Goal: Information Seeking & Learning: Learn about a topic

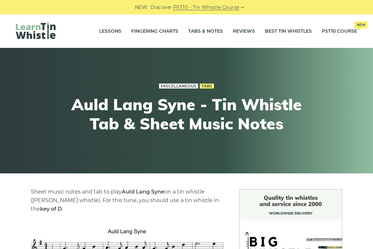
click at [181, 87] on link "Miscellaneous" at bounding box center [178, 86] width 39 height 5
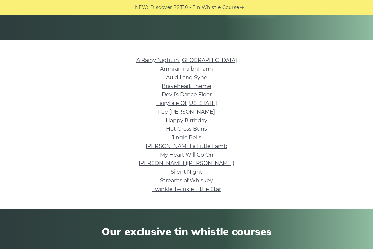
scroll to position [133, 0]
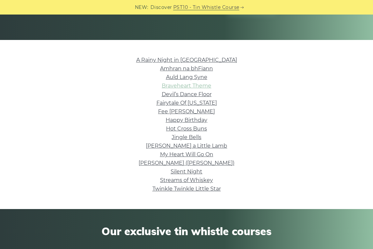
click at [176, 87] on link "Braveheart Theme" at bounding box center [187, 86] width 50 height 6
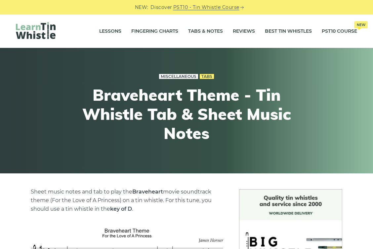
click at [182, 77] on link "Miscellaneous" at bounding box center [178, 76] width 39 height 5
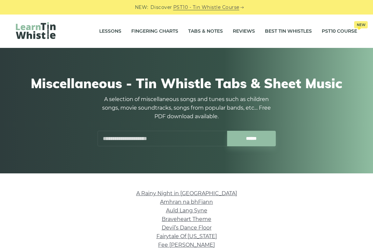
click at [36, 28] on img at bounding box center [36, 30] width 40 height 17
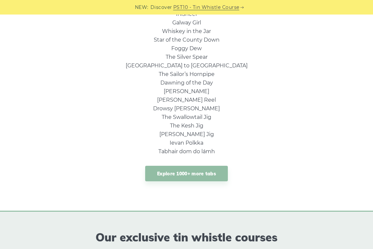
scroll to position [496, 0]
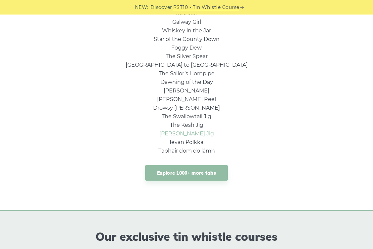
click at [175, 135] on link "[PERSON_NAME] Jig" at bounding box center [186, 134] width 55 height 6
click at [195, 173] on link "Explore 1000+ more tabs" at bounding box center [186, 173] width 83 height 16
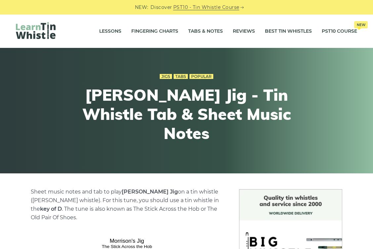
scroll to position [150, 0]
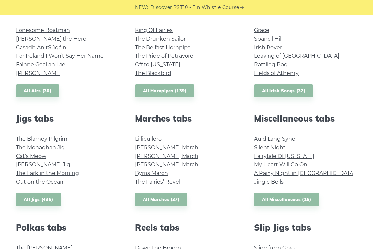
scroll to position [314, 0]
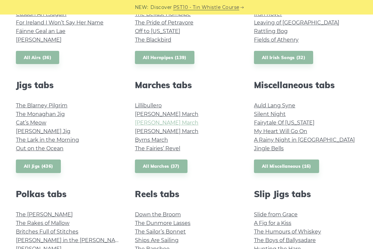
click at [150, 123] on link "[PERSON_NAME] March" at bounding box center [166, 123] width 63 height 6
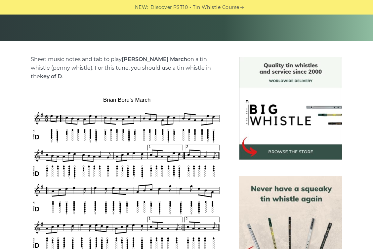
scroll to position [133, 0]
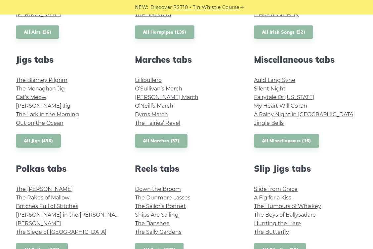
scroll to position [338, 0]
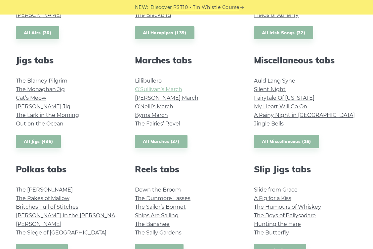
click at [160, 89] on link "O’Sullivan’s March" at bounding box center [158, 89] width 47 height 6
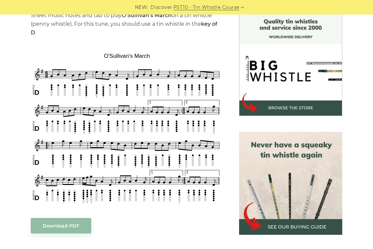
scroll to position [177, 0]
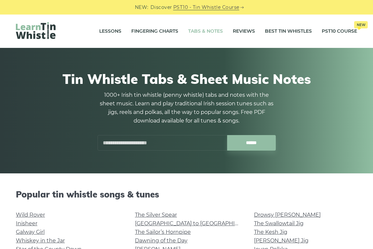
scroll to position [338, 0]
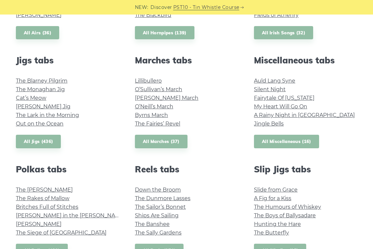
click at [291, 142] on link "All Miscellaneous (16)" at bounding box center [286, 142] width 65 height 14
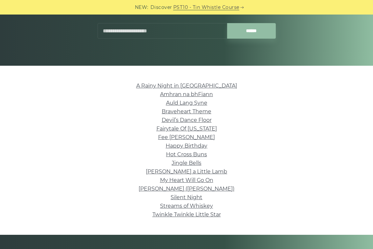
scroll to position [108, 0]
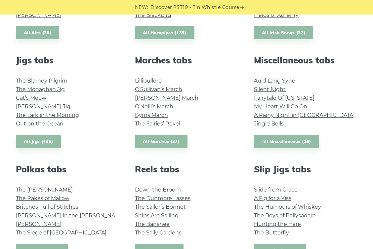
scroll to position [338, 0]
click at [164, 146] on link "All Marches (37)" at bounding box center [161, 142] width 53 height 14
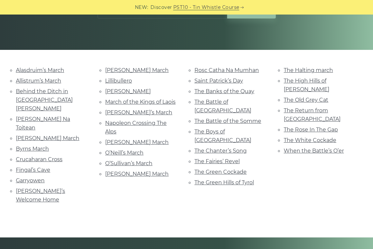
scroll to position [124, 0]
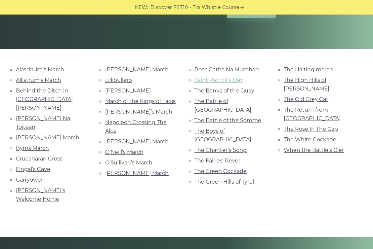
click at [208, 79] on link "Saint Patrick’s Day" at bounding box center [218, 80] width 49 height 6
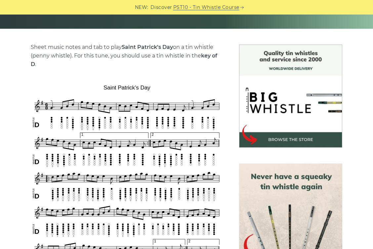
scroll to position [145, 0]
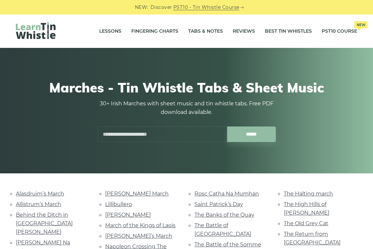
scroll to position [125, 0]
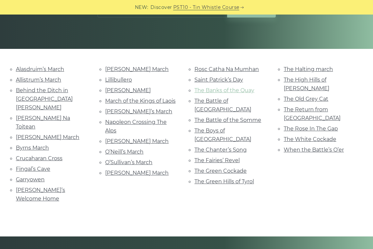
click at [215, 91] on link "The Banks of the Quay" at bounding box center [224, 90] width 60 height 6
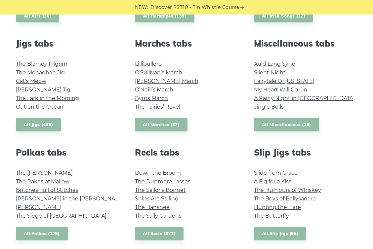
scroll to position [356, 0]
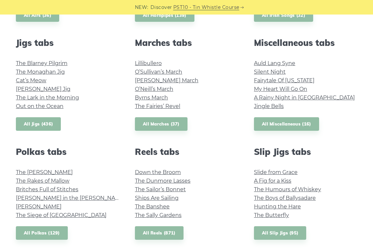
click at [31, 125] on link "All Jigs (436)" at bounding box center [38, 124] width 45 height 14
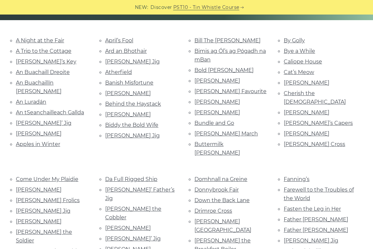
scroll to position [154, 0]
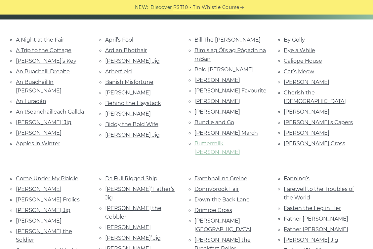
click at [206, 140] on link "Buttermilk Mary" at bounding box center [217, 147] width 46 height 15
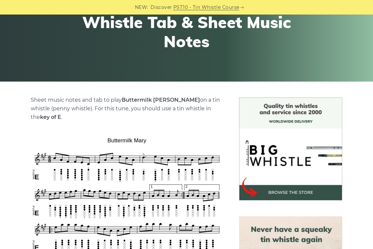
scroll to position [98, 0]
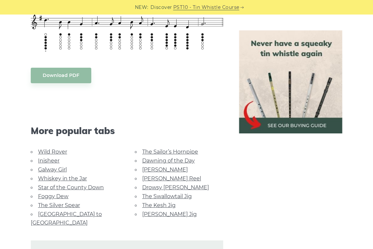
scroll to position [354, 0]
click at [46, 160] on link "Inisheer" at bounding box center [48, 160] width 21 height 6
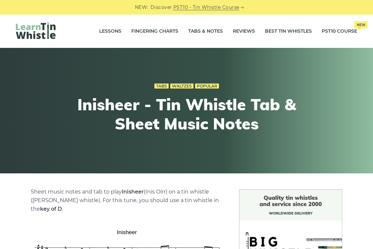
scroll to position [111, 0]
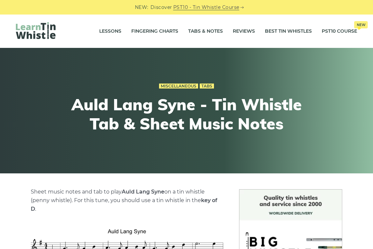
scroll to position [354, 0]
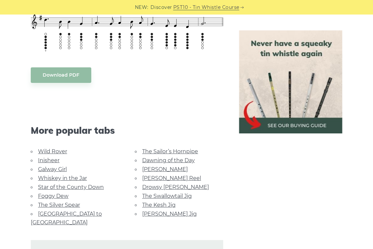
click at [160, 212] on link "[PERSON_NAME] Jig" at bounding box center [169, 214] width 55 height 6
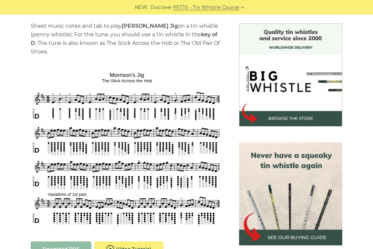
scroll to position [167, 0]
